Goal: Navigation & Orientation: Find specific page/section

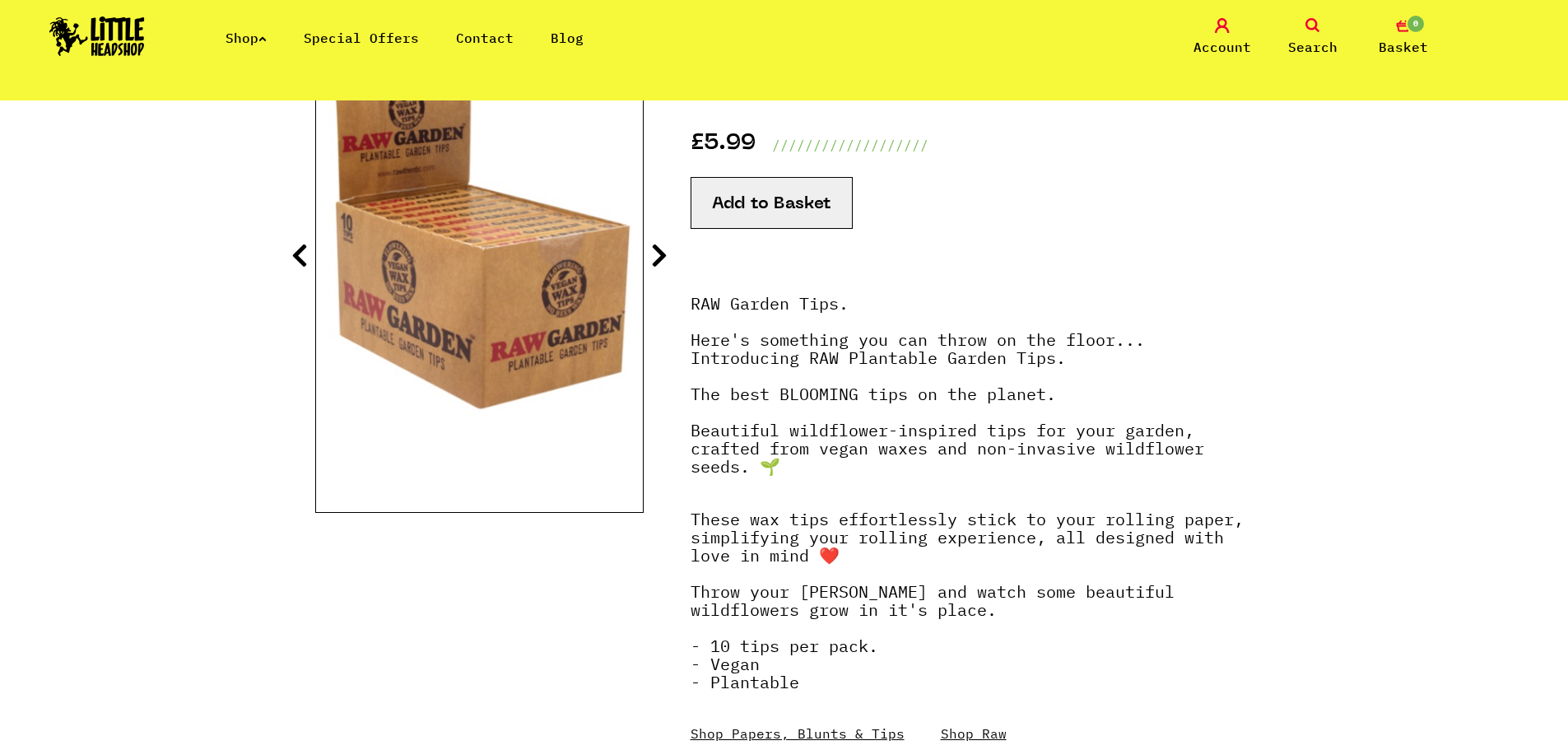
scroll to position [82, 0]
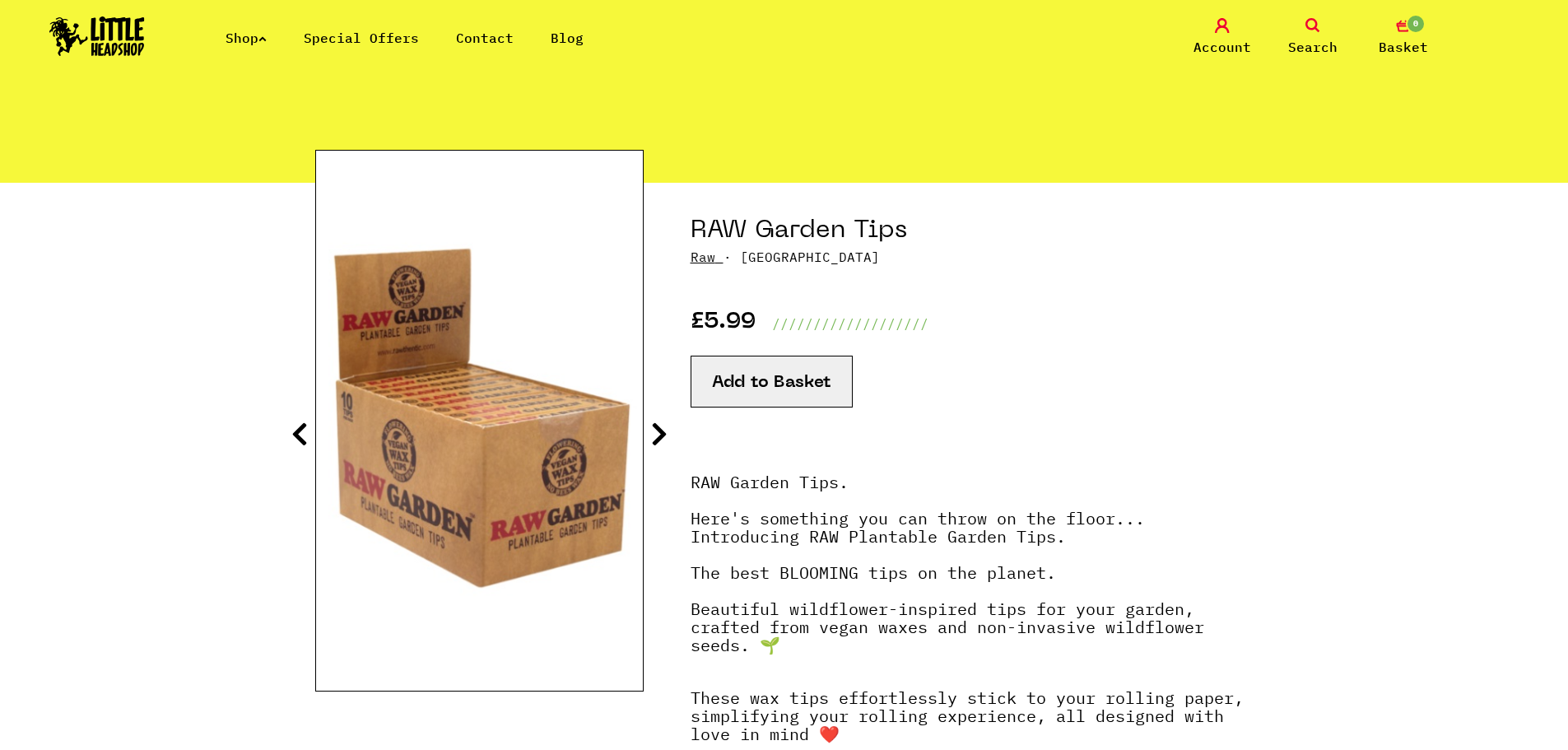
click at [262, 45] on link "Shop" at bounding box center [247, 38] width 42 height 17
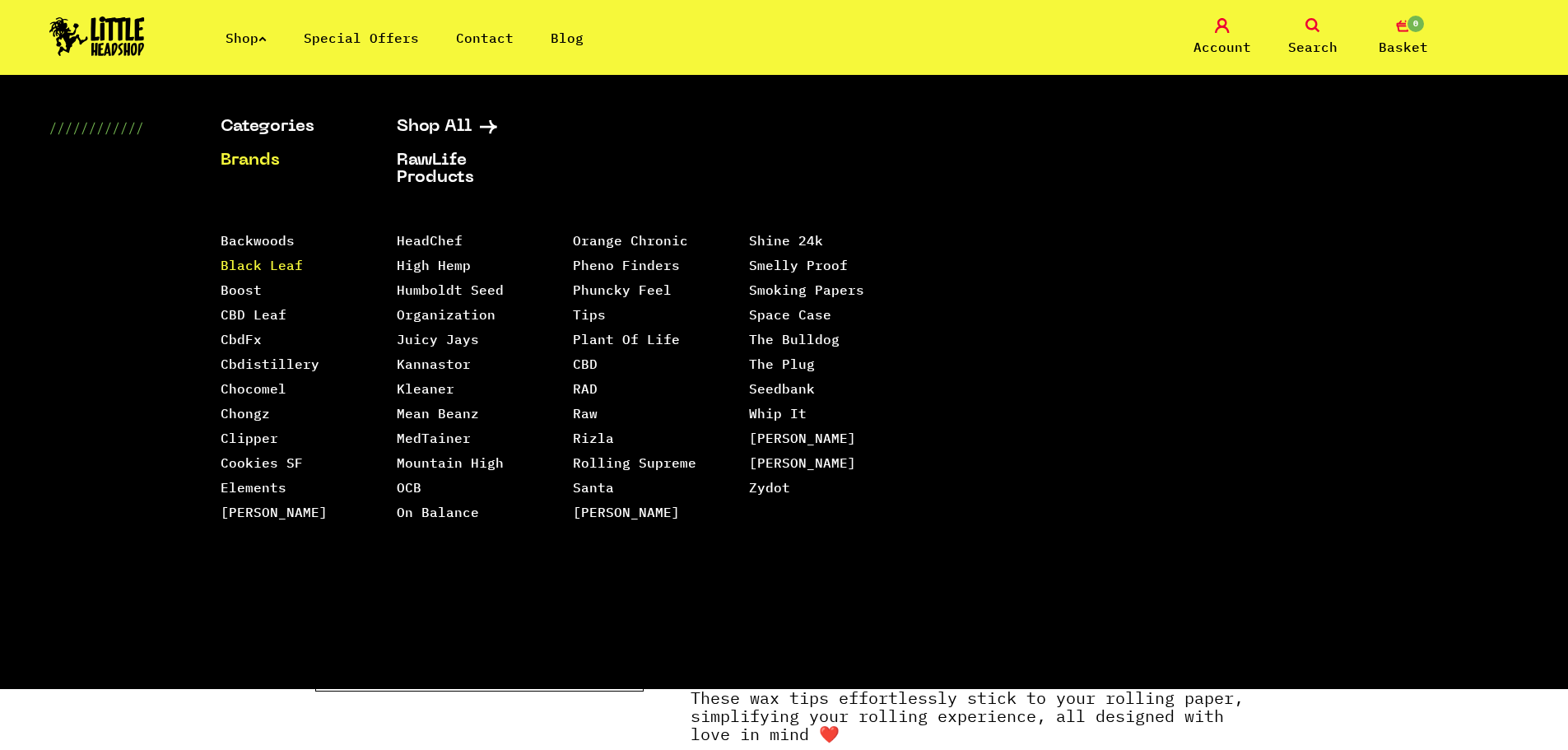
click at [257, 266] on link "Black Leaf" at bounding box center [261, 265] width 82 height 17
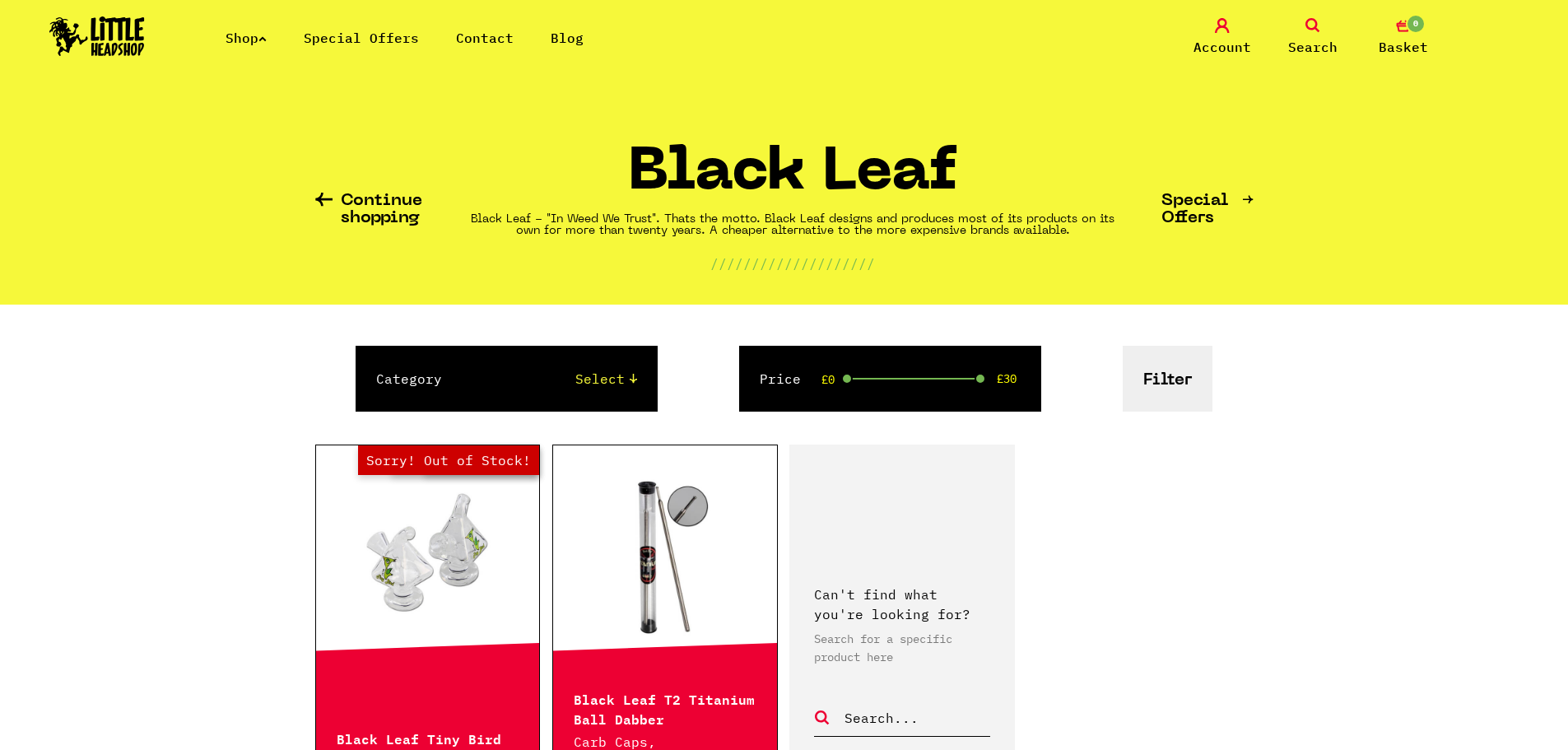
click at [256, 37] on link "Shop" at bounding box center [247, 38] width 42 height 17
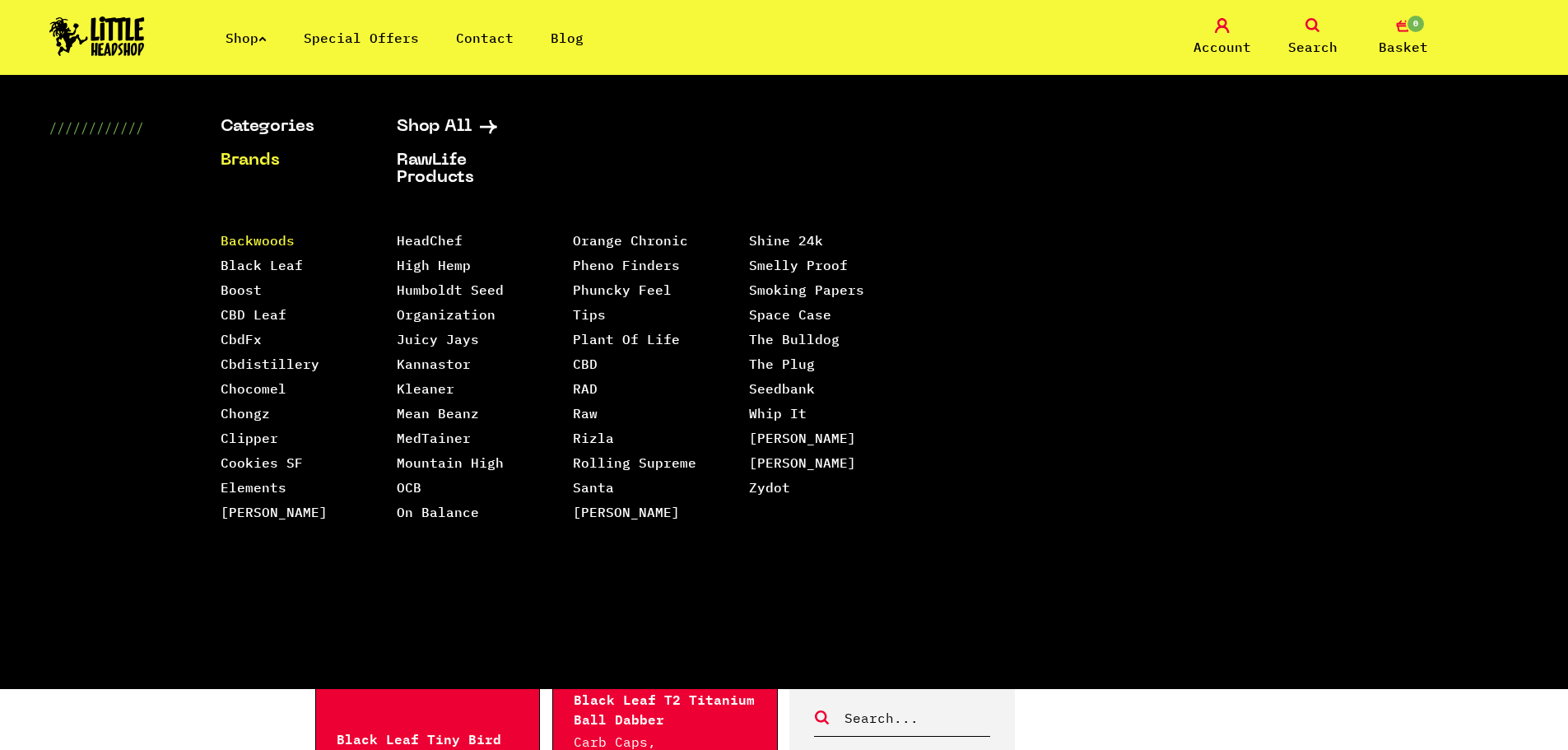
click at [267, 239] on link "Backwoods" at bounding box center [258, 240] width 74 height 17
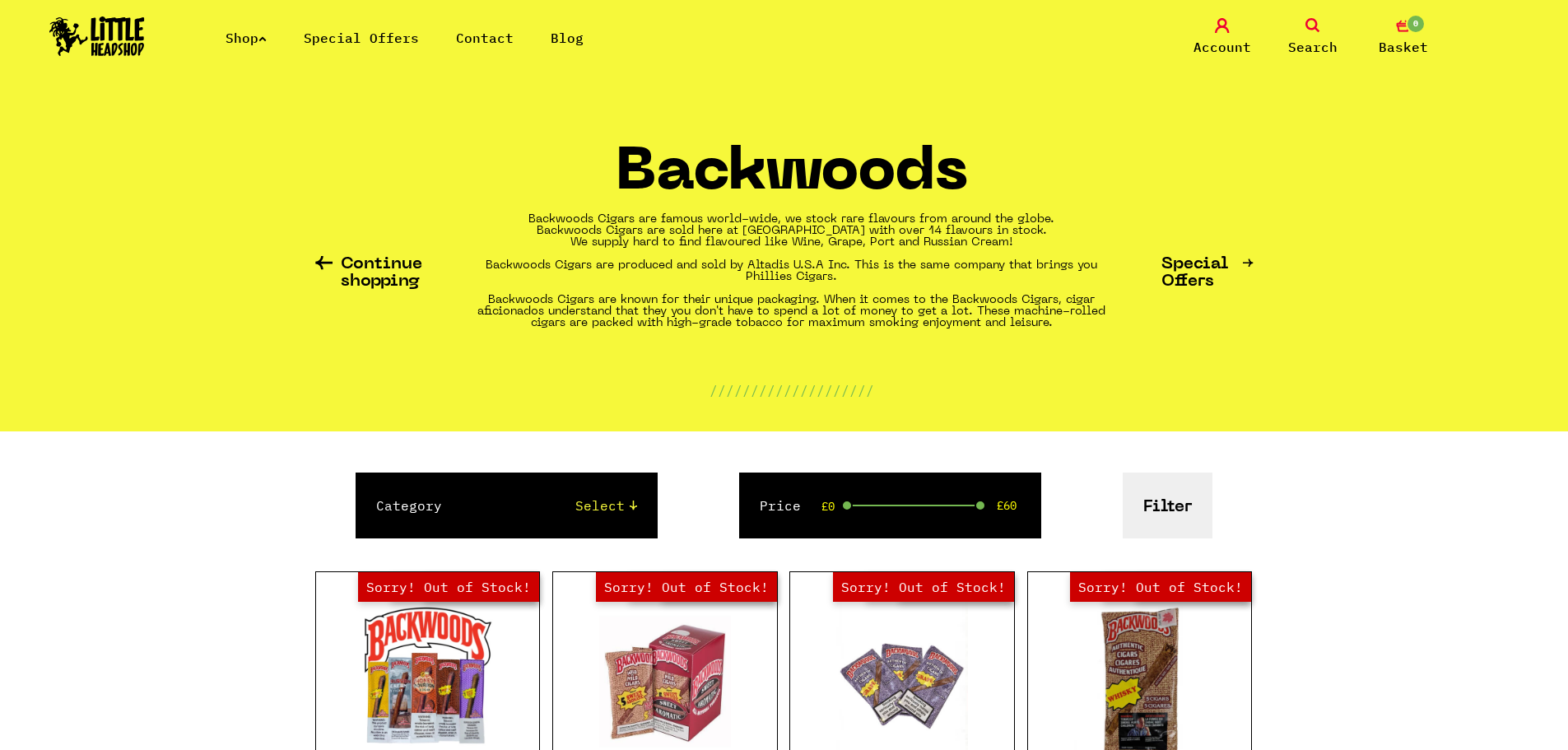
scroll to position [412, 0]
